Goal: Transaction & Acquisition: Purchase product/service

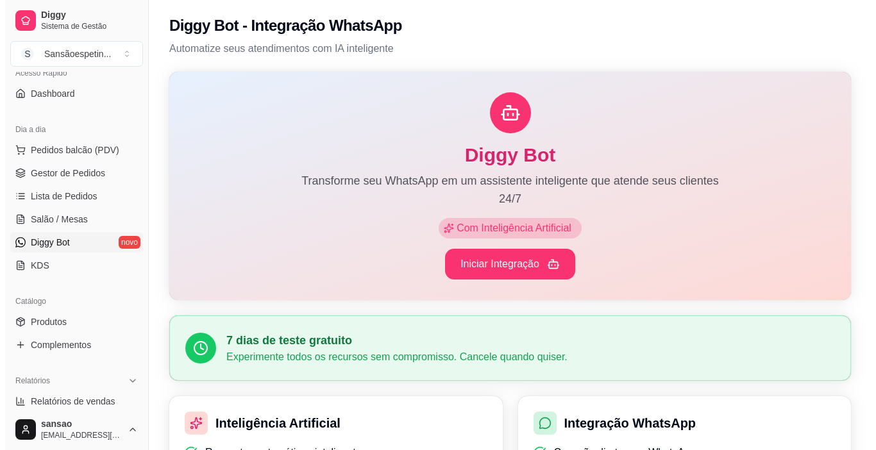
scroll to position [128, 0]
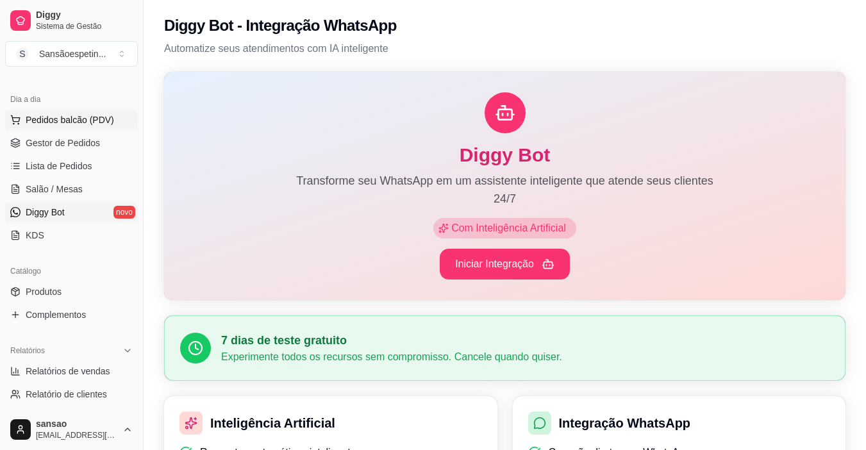
click at [51, 115] on span "Pedidos balcão (PDV)" at bounding box center [70, 120] width 89 height 13
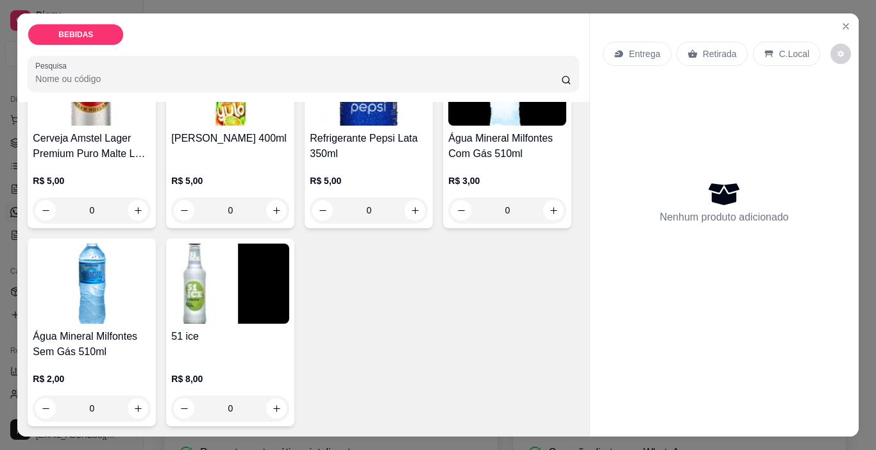
scroll to position [724, 0]
drag, startPoint x: 572, startPoint y: 351, endPoint x: 570, endPoint y: 364, distance: 12.5
click at [570, 364] on div "Item avulso BEBIDAS PEPSI PET 1 LITRO R$ 7,00 0 1 - Heineken 330ML Long Neck 33…" at bounding box center [302, 269] width 571 height 335
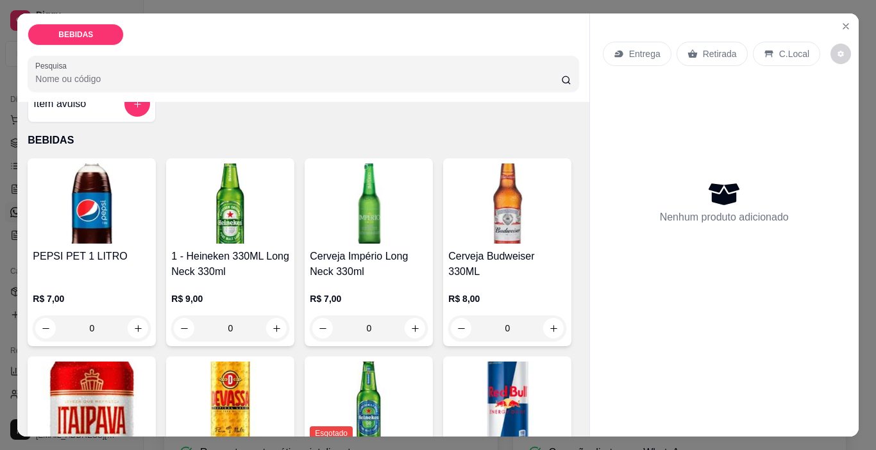
scroll to position [0, 0]
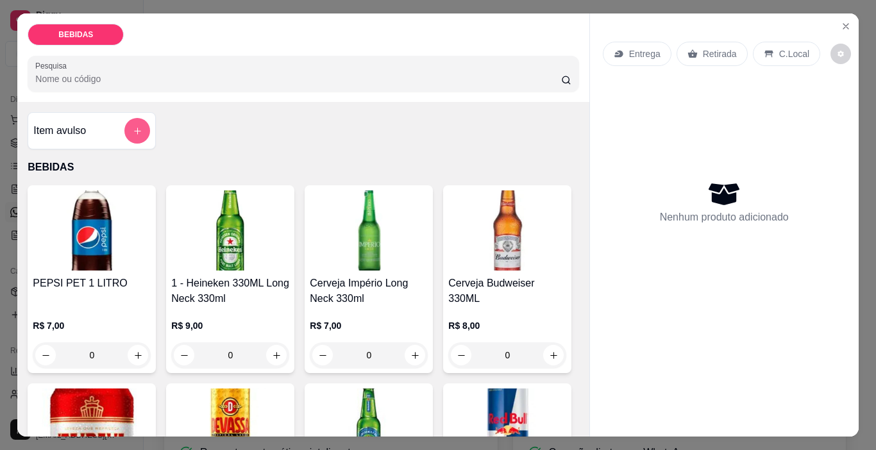
click at [133, 126] on icon "add-separate-item" at bounding box center [138, 131] width 10 height 10
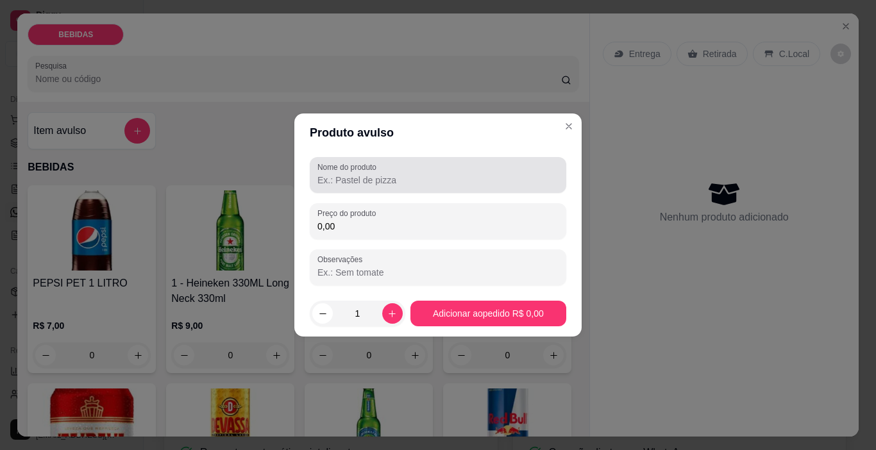
click at [405, 171] on div at bounding box center [437, 175] width 241 height 26
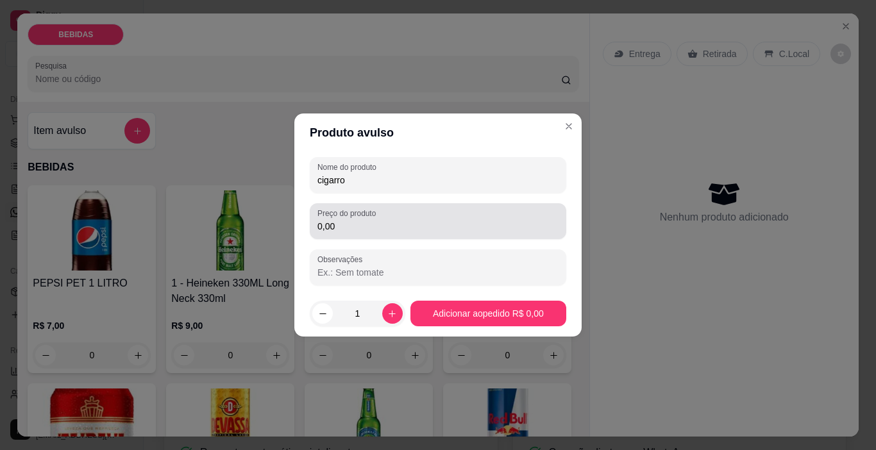
type input "cigarro"
click at [408, 215] on div "0,00" at bounding box center [437, 221] width 241 height 26
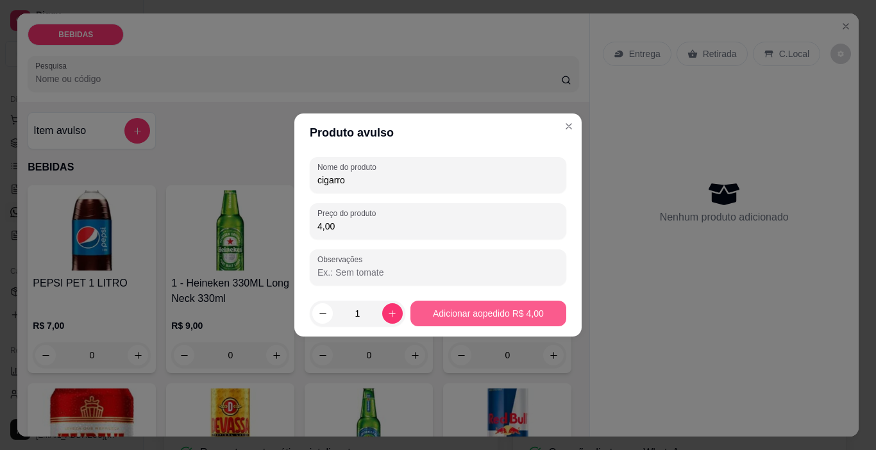
type input "4,00"
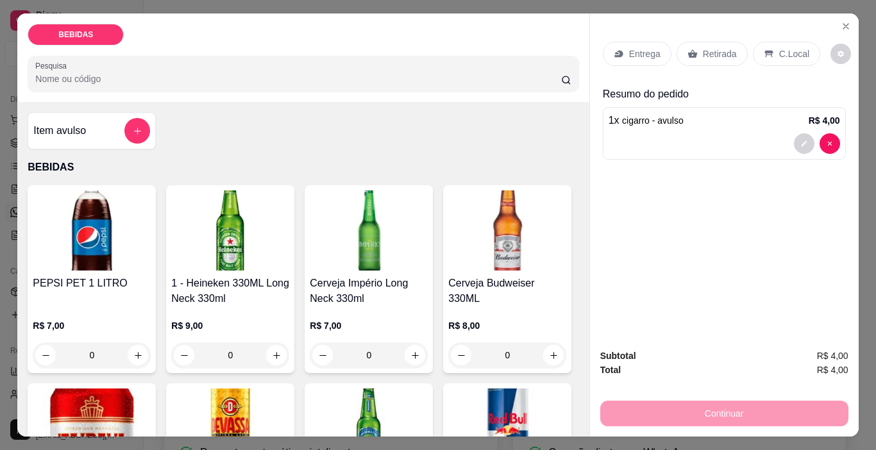
click at [688, 50] on icon at bounding box center [693, 53] width 10 height 8
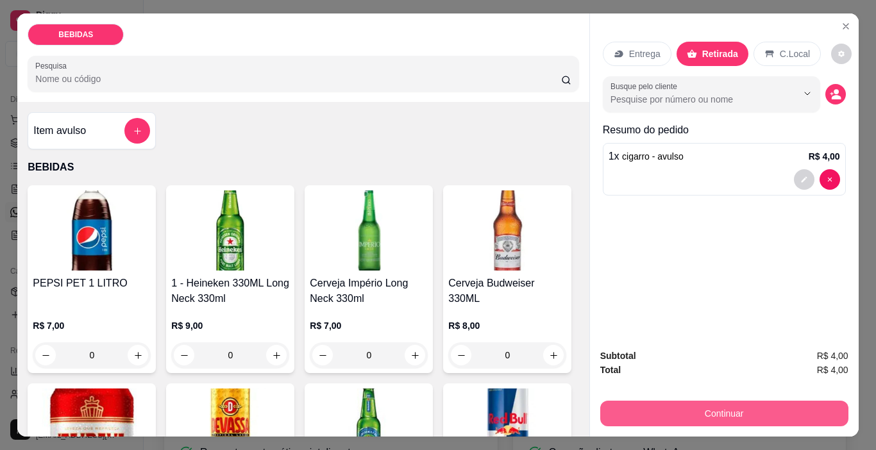
click at [744, 411] on button "Continuar" at bounding box center [724, 414] width 248 height 26
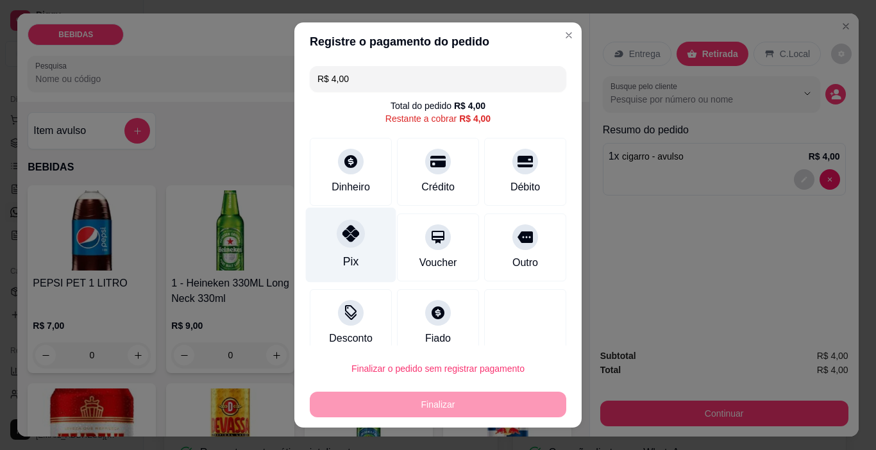
click at [346, 230] on icon at bounding box center [350, 233] width 17 height 17
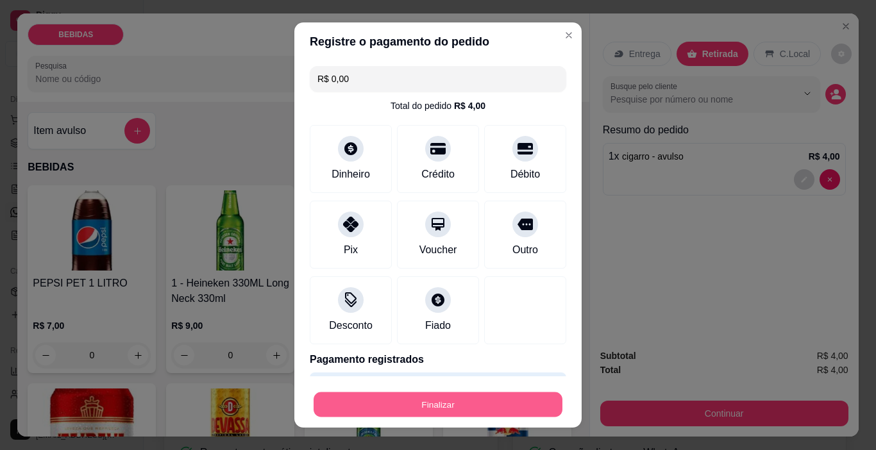
click at [491, 407] on button "Finalizar" at bounding box center [438, 405] width 249 height 25
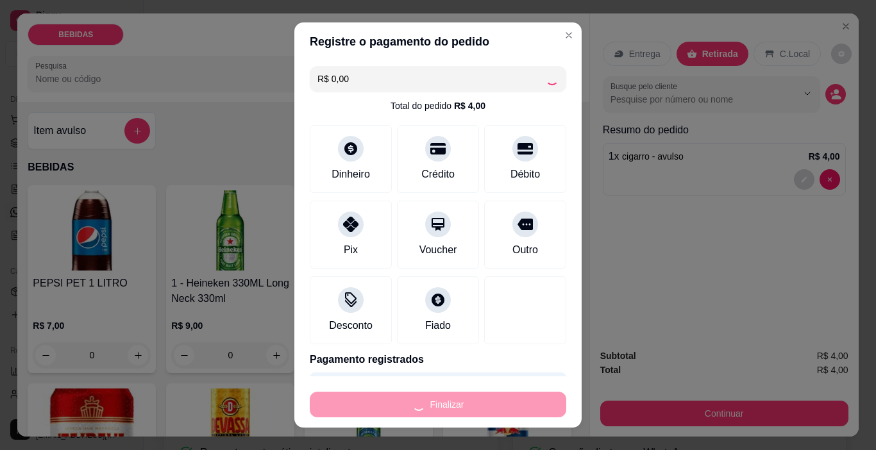
type input "-R$ 4,00"
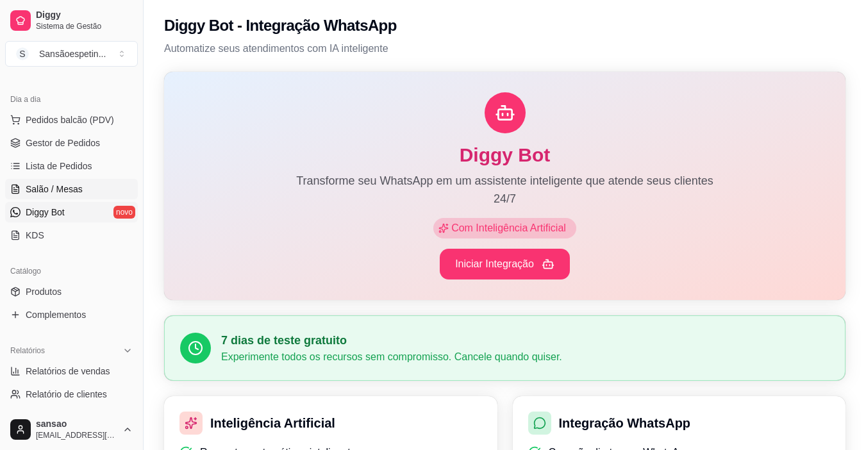
click at [63, 189] on span "Salão / Mesas" at bounding box center [54, 189] width 57 height 13
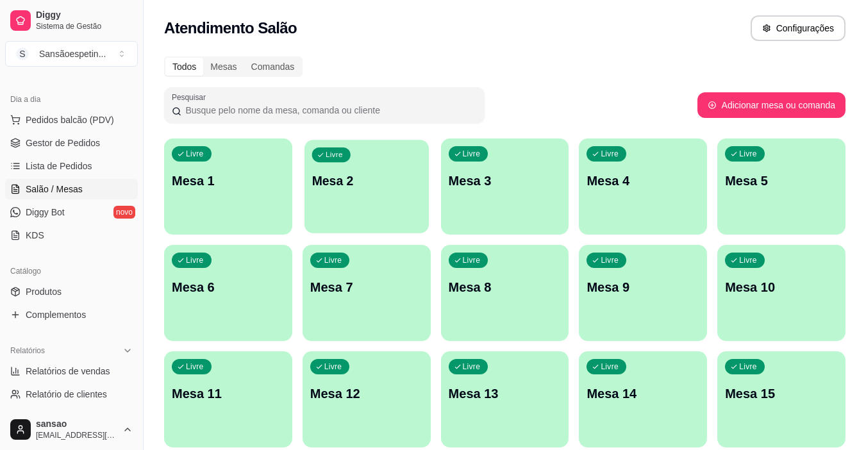
click at [387, 222] on div "button" at bounding box center [367, 225] width 124 height 15
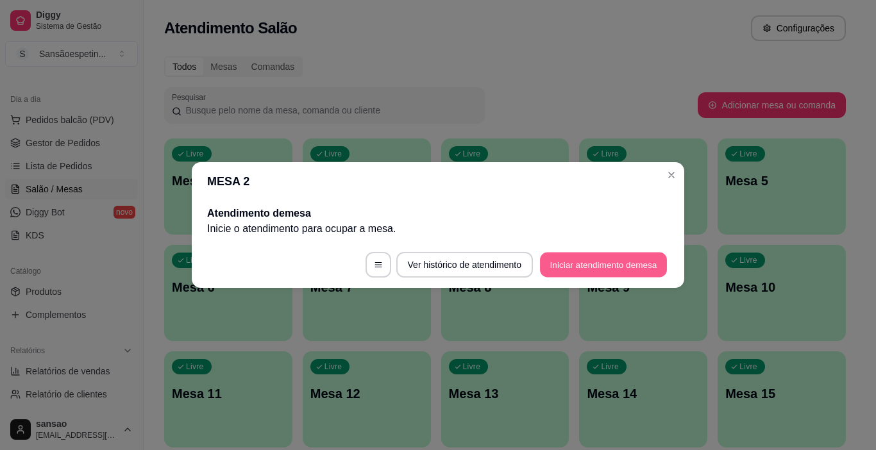
click at [630, 263] on button "Iniciar atendimento de mesa" at bounding box center [603, 265] width 127 height 25
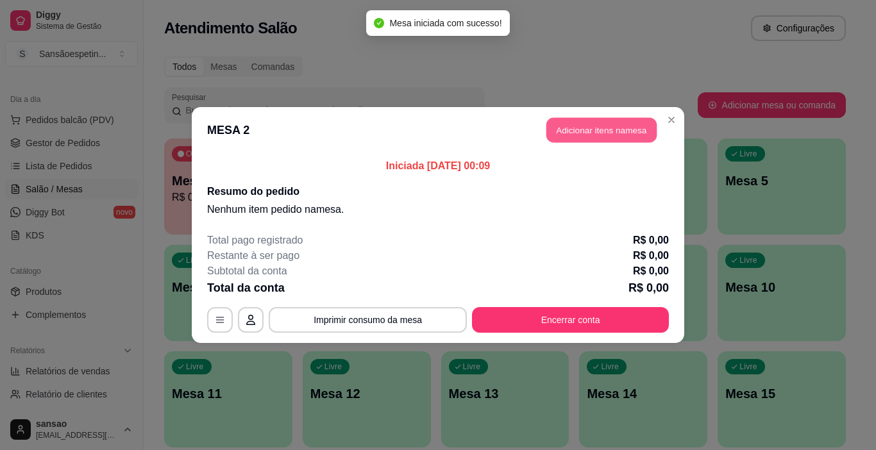
click at [591, 137] on button "Adicionar itens na mesa" at bounding box center [601, 130] width 110 height 25
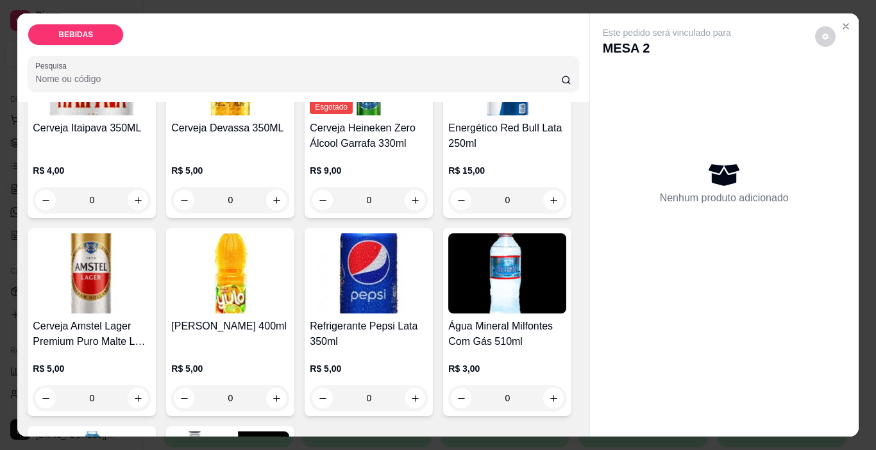
scroll to position [385, 0]
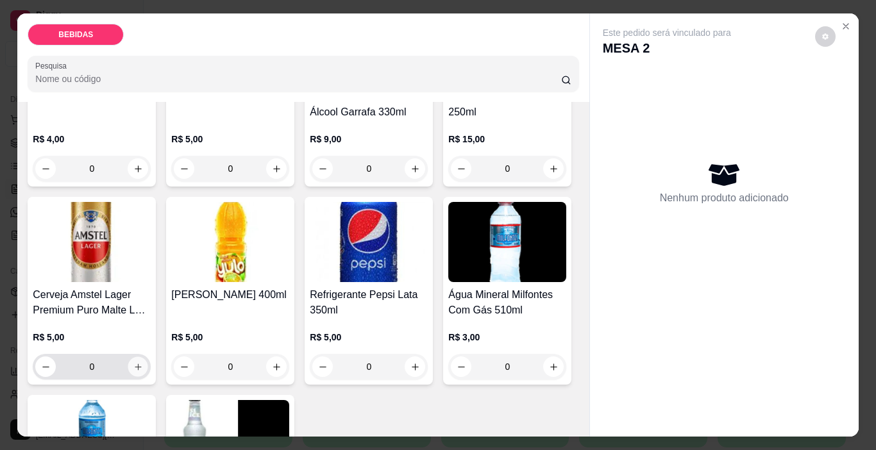
click at [148, 357] on button "increase-product-quantity" at bounding box center [138, 367] width 20 height 20
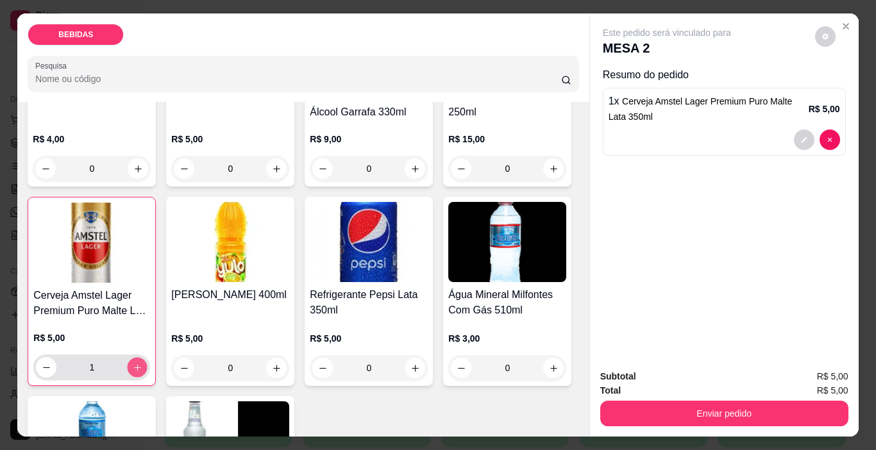
click at [148, 358] on button "increase-product-quantity" at bounding box center [138, 368] width 20 height 20
type input "2"
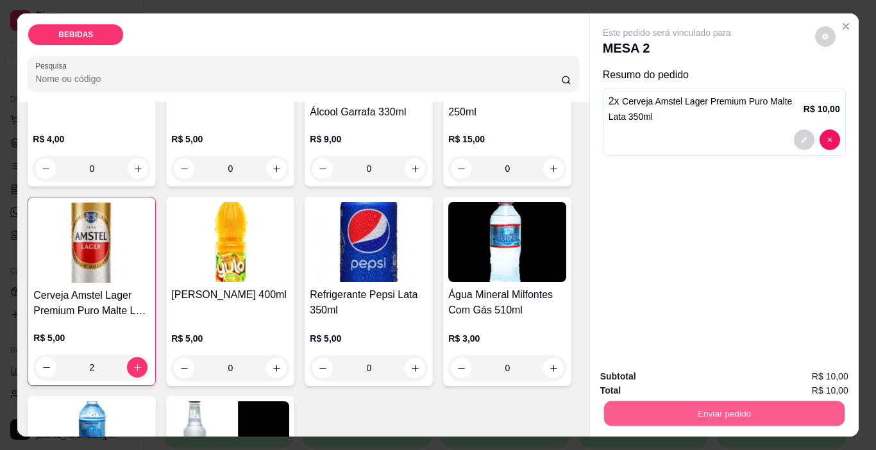
click at [695, 409] on button "Enviar pedido" at bounding box center [724, 413] width 241 height 25
click at [835, 380] on button "Enviar pedido" at bounding box center [815, 378] width 71 height 24
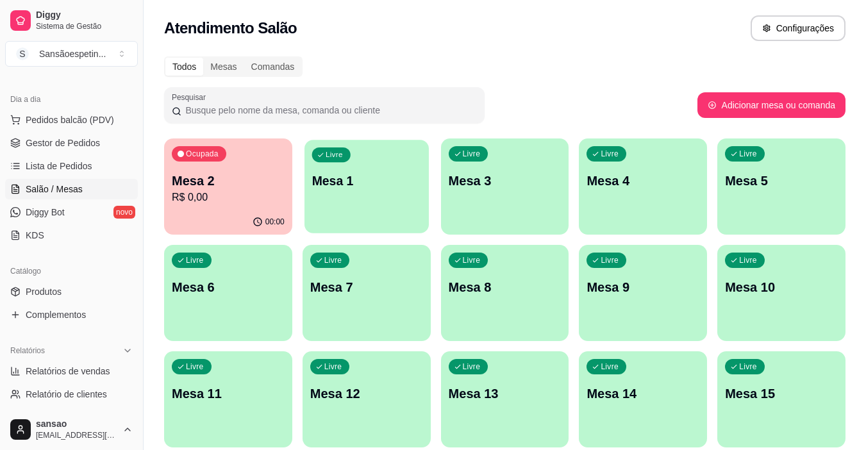
click at [393, 166] on div "Livre Mesa 1" at bounding box center [367, 179] width 124 height 78
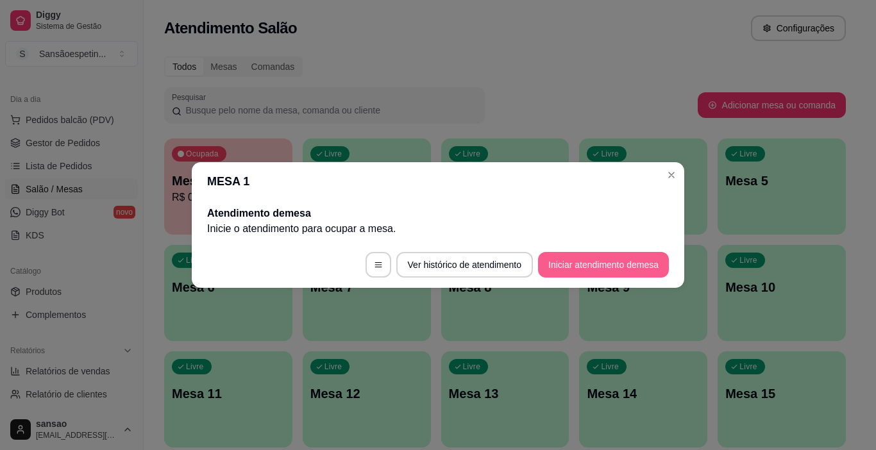
click at [560, 253] on button "Iniciar atendimento de mesa" at bounding box center [603, 265] width 131 height 26
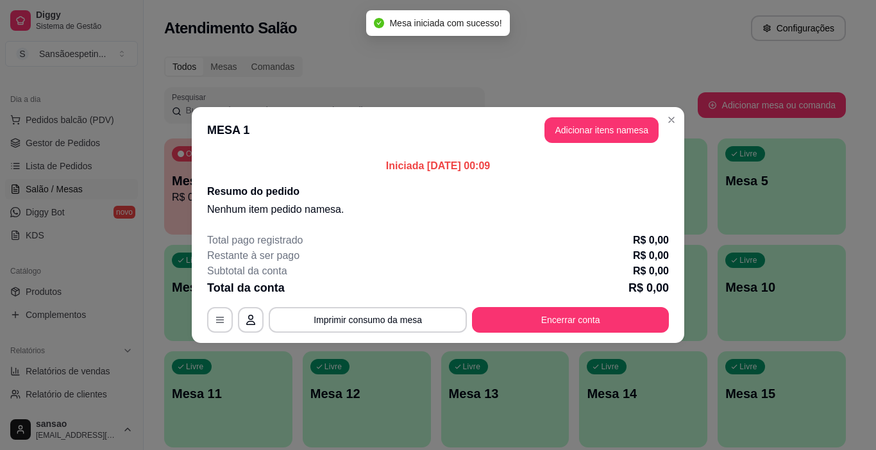
click at [600, 144] on header "MESA 1 Adicionar itens na mesa" at bounding box center [438, 130] width 493 height 46
click at [599, 140] on button "Adicionar itens na mesa" at bounding box center [602, 130] width 114 height 26
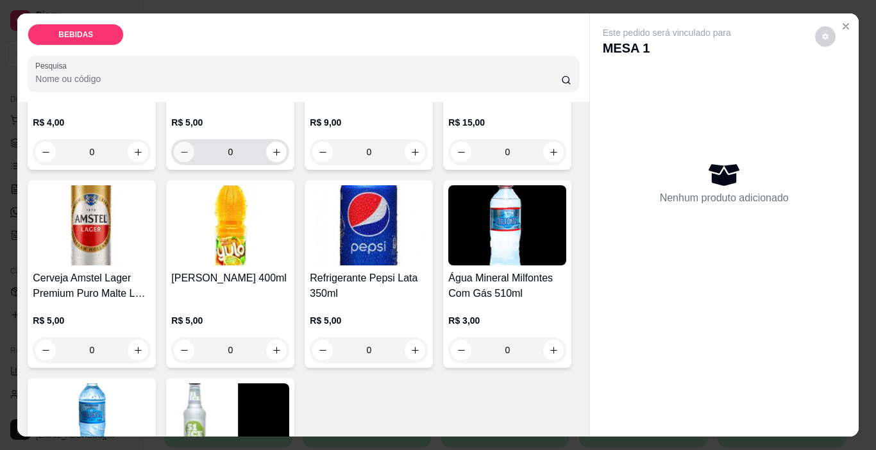
scroll to position [449, 0]
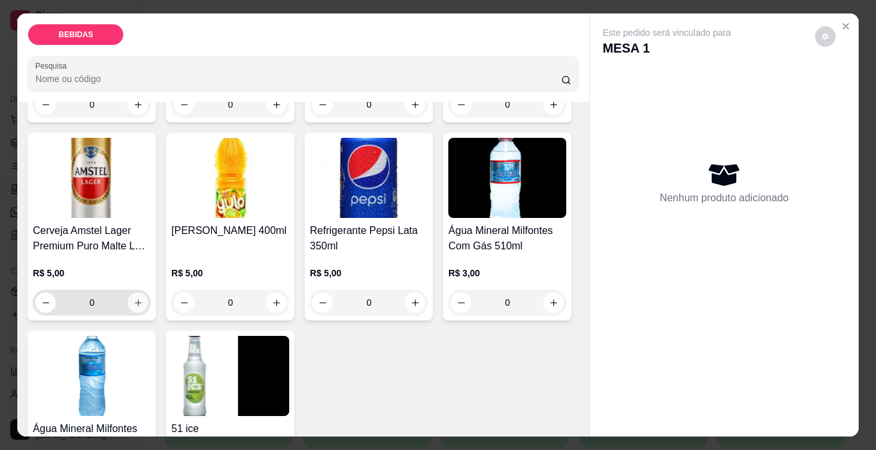
click at [148, 292] on button "increase-product-quantity" at bounding box center [138, 302] width 21 height 21
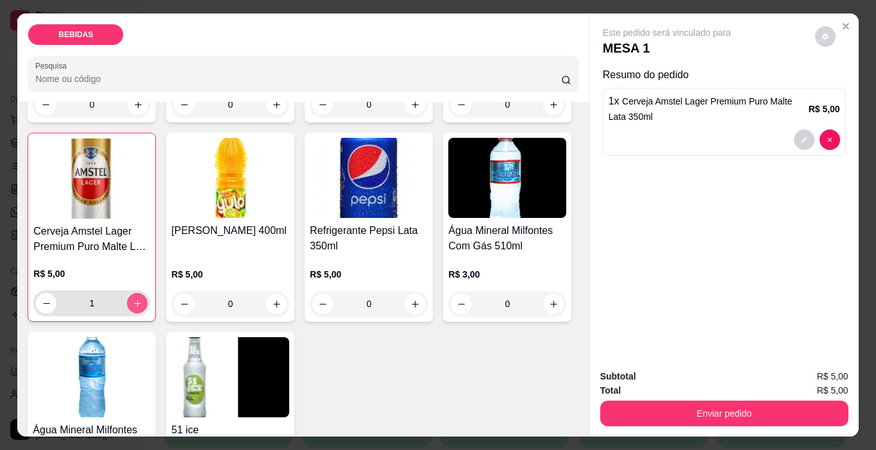
click at [148, 293] on button "increase-product-quantity" at bounding box center [137, 303] width 21 height 21
click at [148, 294] on button "increase-product-quantity" at bounding box center [138, 304] width 20 height 20
type input "3"
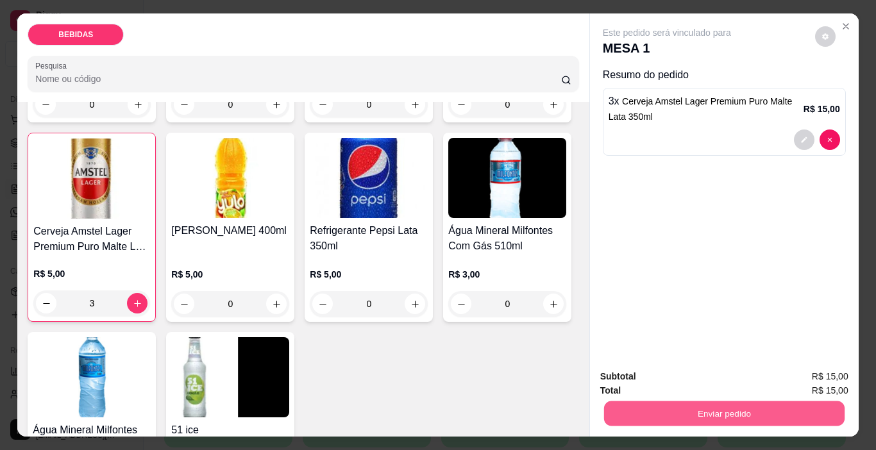
click at [655, 414] on button "Enviar pedido" at bounding box center [724, 413] width 241 height 25
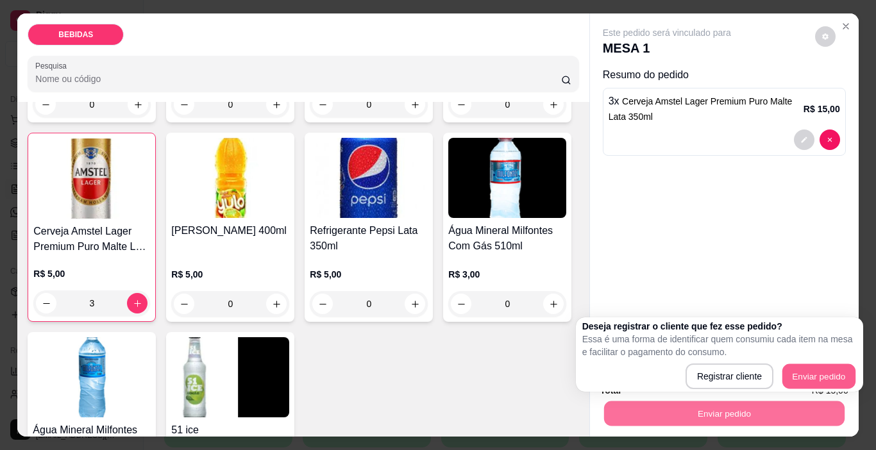
click at [806, 376] on button "Enviar pedido" at bounding box center [818, 376] width 73 height 25
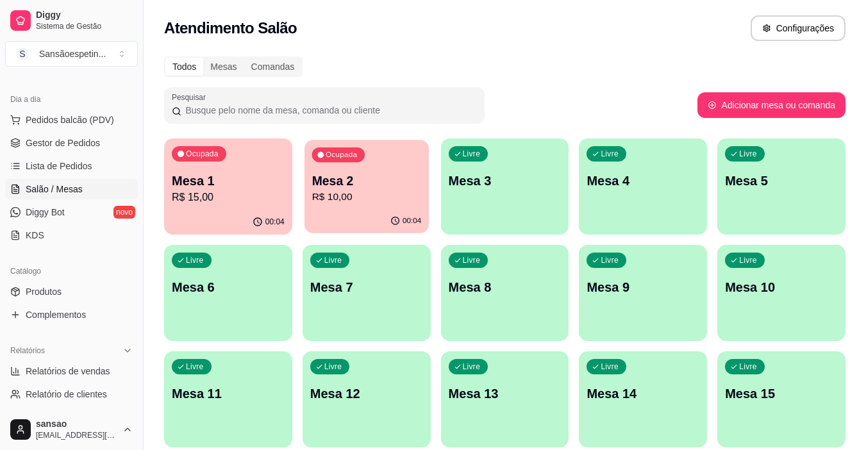
click at [344, 212] on div "00:04" at bounding box center [367, 221] width 124 height 24
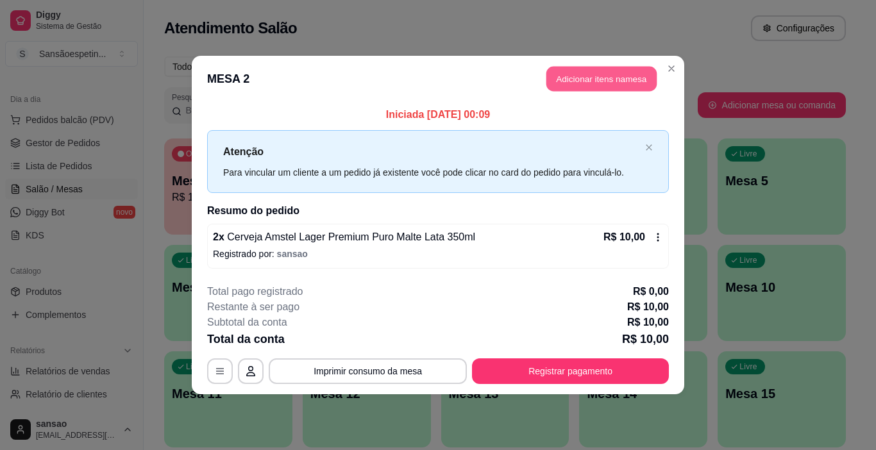
click at [608, 76] on button "Adicionar itens na mesa" at bounding box center [601, 79] width 110 height 25
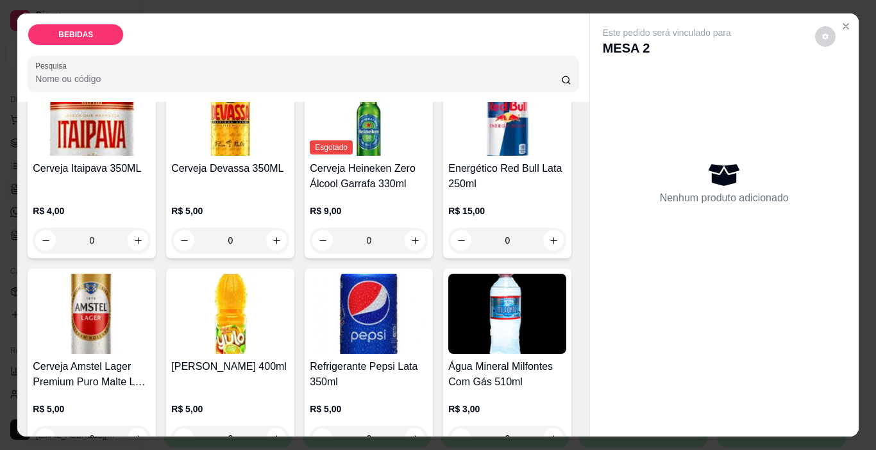
scroll to position [321, 0]
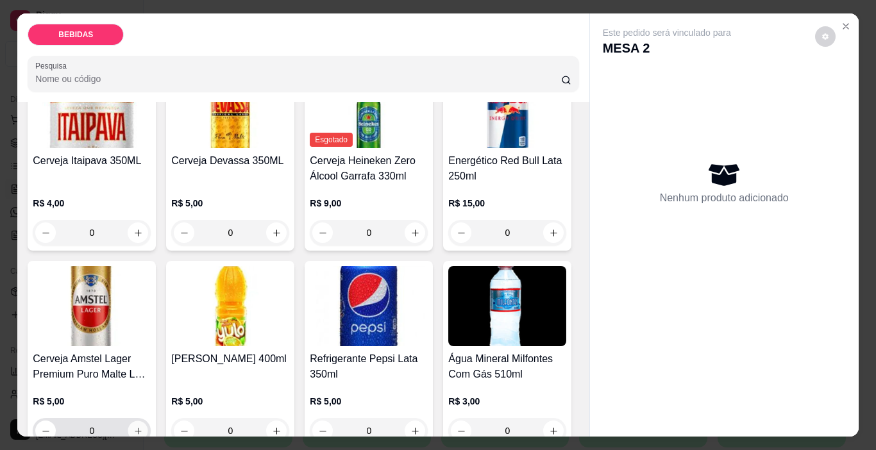
click at [143, 426] on icon "increase-product-quantity" at bounding box center [138, 431] width 10 height 10
type input "1"
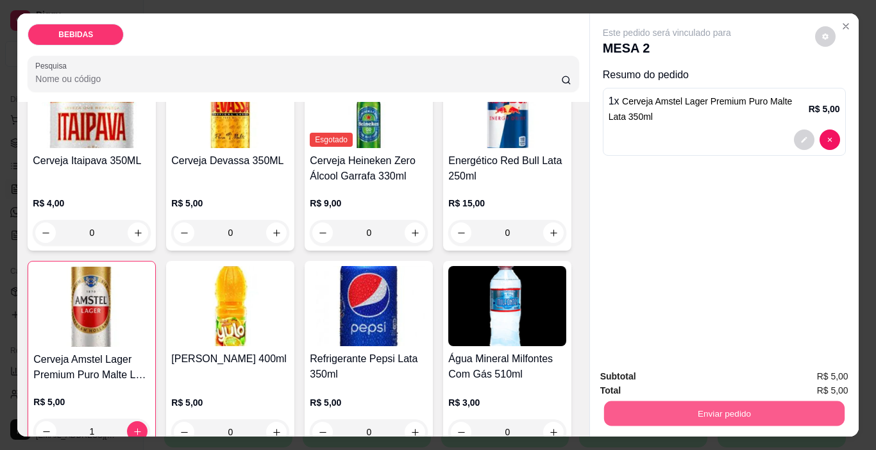
click at [616, 401] on button "Enviar pedido" at bounding box center [724, 413] width 241 height 25
click at [823, 378] on button "Enviar pedido" at bounding box center [815, 378] width 72 height 24
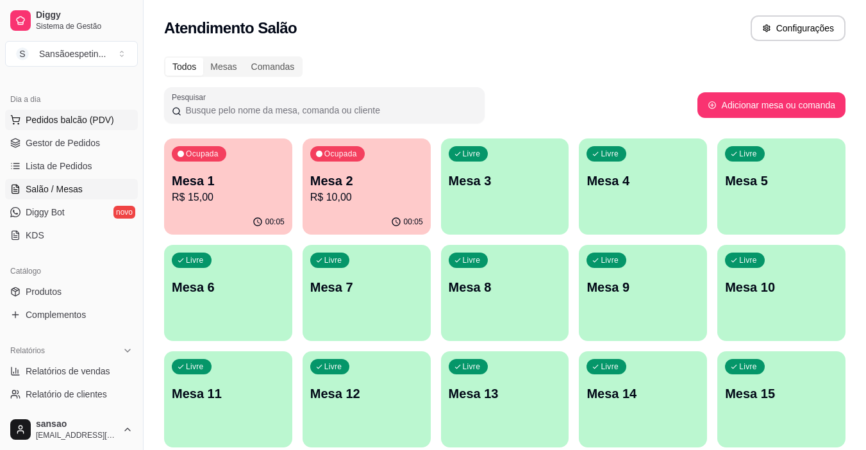
click at [78, 115] on span "Pedidos balcão (PDV)" at bounding box center [70, 120] width 89 height 13
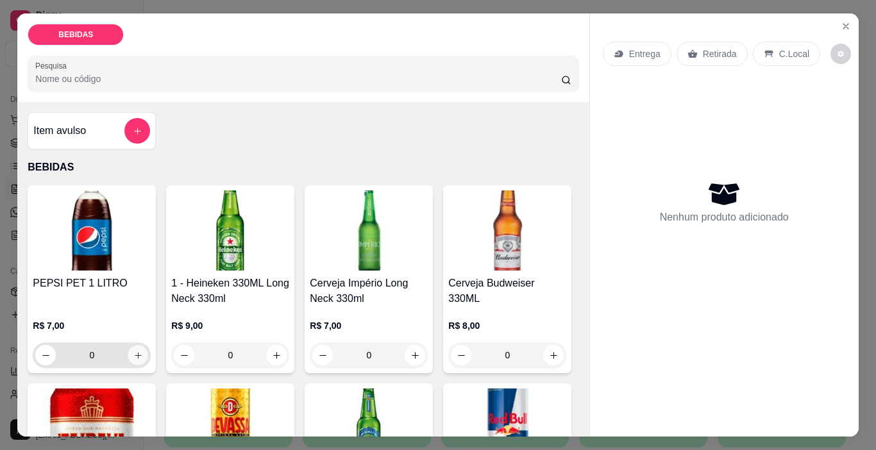
click at [135, 357] on button "increase-product-quantity" at bounding box center [138, 356] width 20 height 20
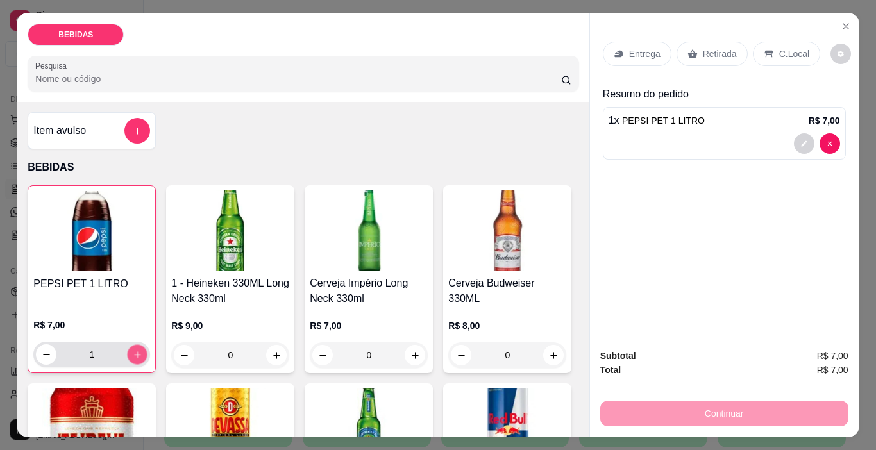
click at [135, 357] on button "increase-product-quantity" at bounding box center [138, 355] width 20 height 20
type input "2"
click at [721, 47] on p "Retirada" at bounding box center [720, 53] width 34 height 13
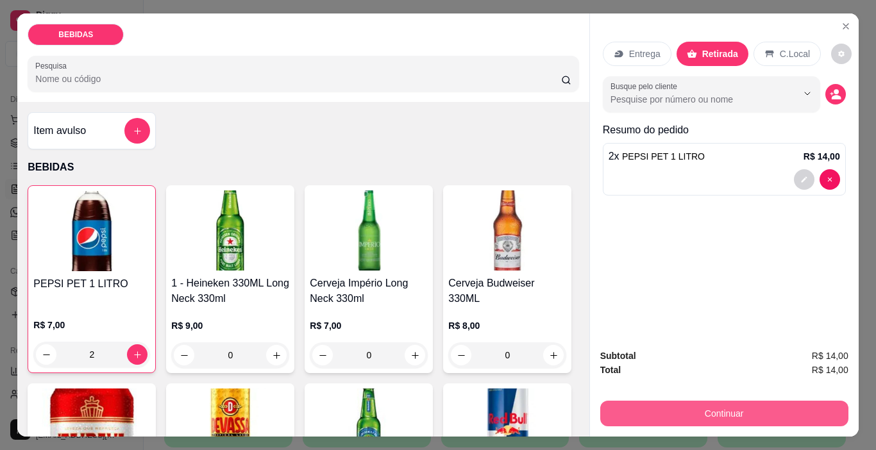
click at [608, 402] on button "Continuar" at bounding box center [724, 414] width 248 height 26
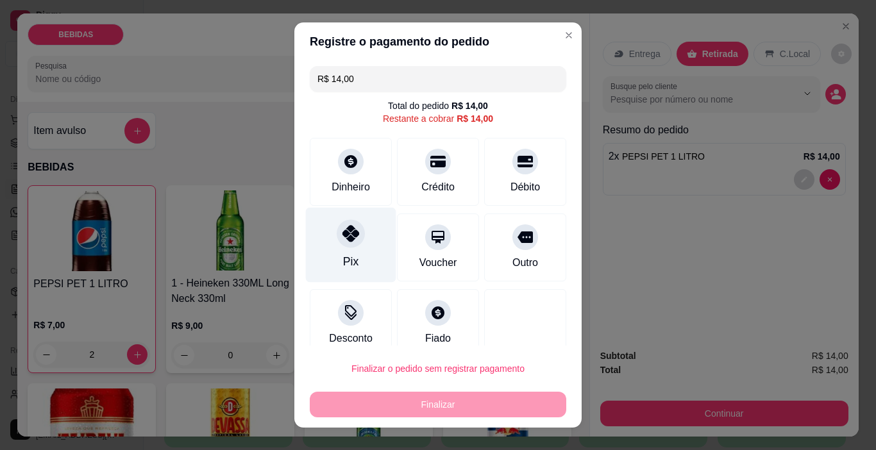
click at [321, 239] on div "Pix" at bounding box center [351, 245] width 90 height 75
type input "R$ 0,00"
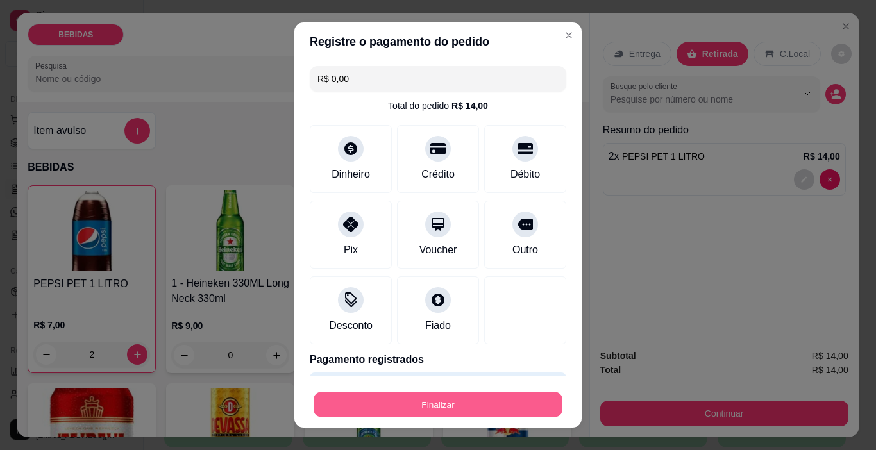
click at [400, 414] on button "Finalizar" at bounding box center [438, 405] width 249 height 25
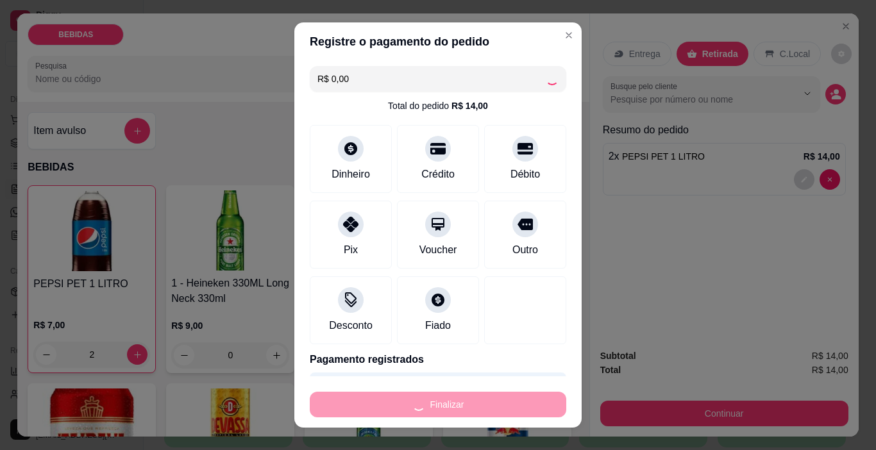
type input "0"
type input "-R$ 14,00"
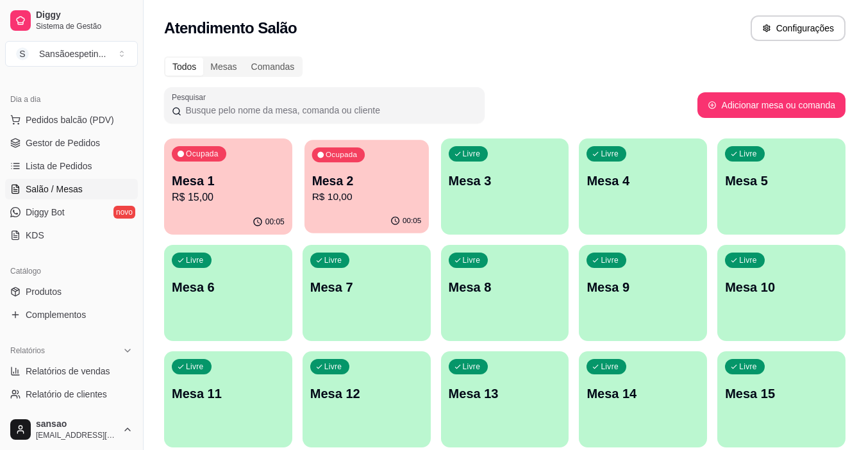
click at [353, 210] on div "00:05" at bounding box center [367, 221] width 124 height 24
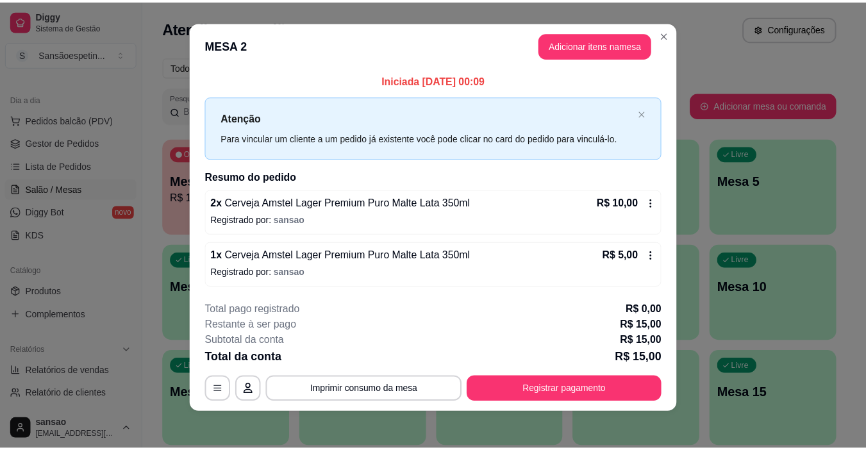
scroll to position [12, 0]
